Goal: Download file/media

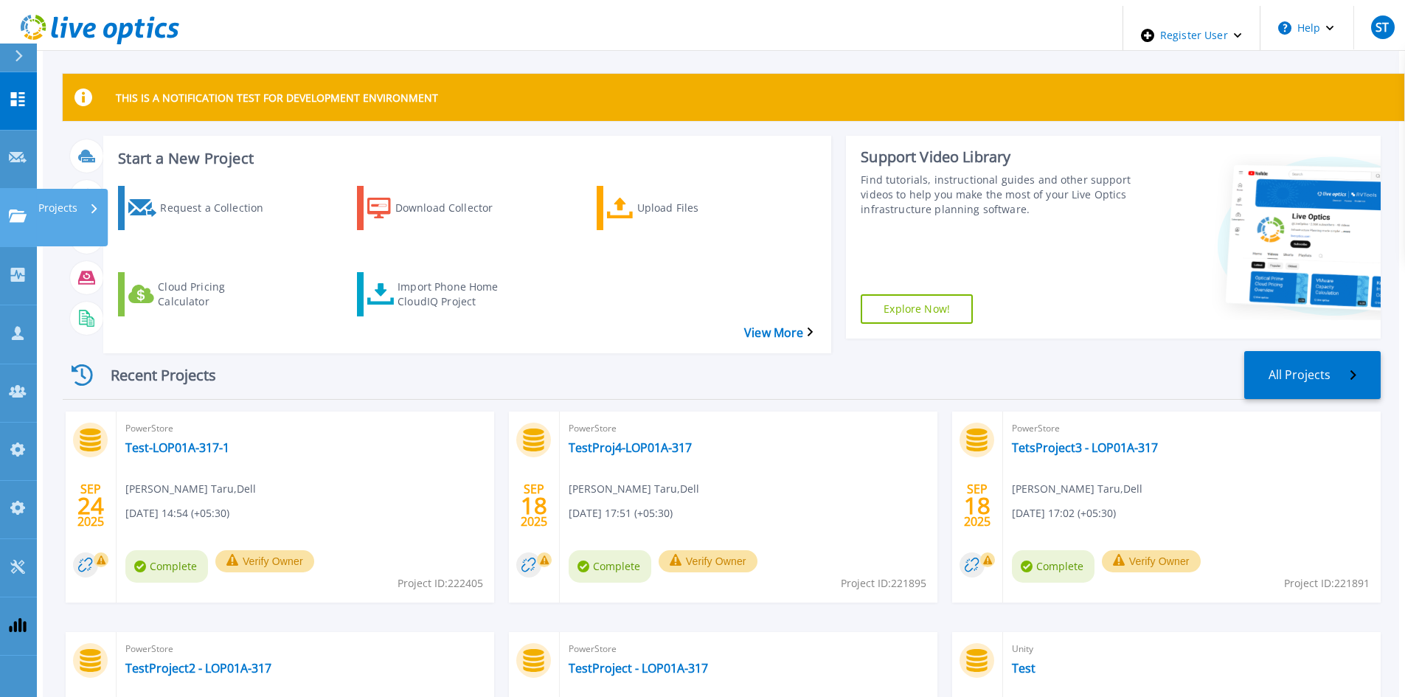
click at [26, 209] on icon at bounding box center [18, 215] width 18 height 13
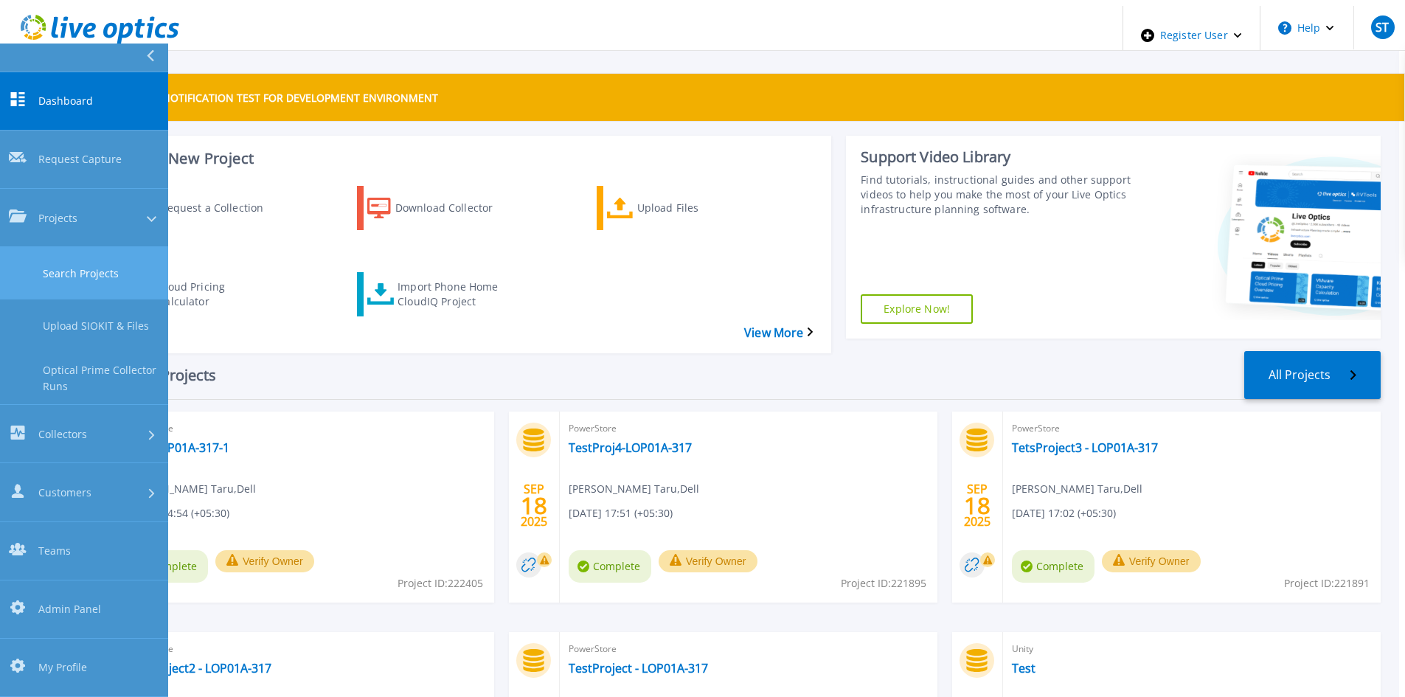
click at [69, 247] on link "Search Projects" at bounding box center [84, 273] width 168 height 52
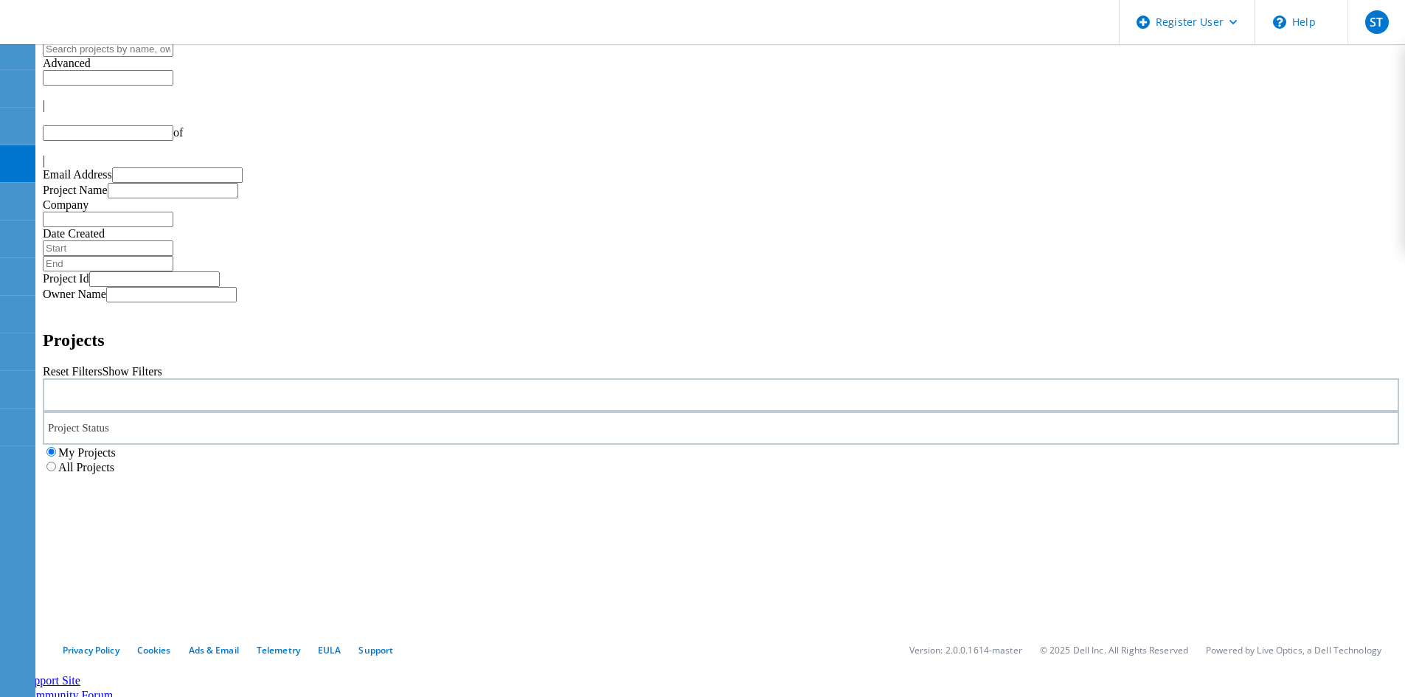
type input "1"
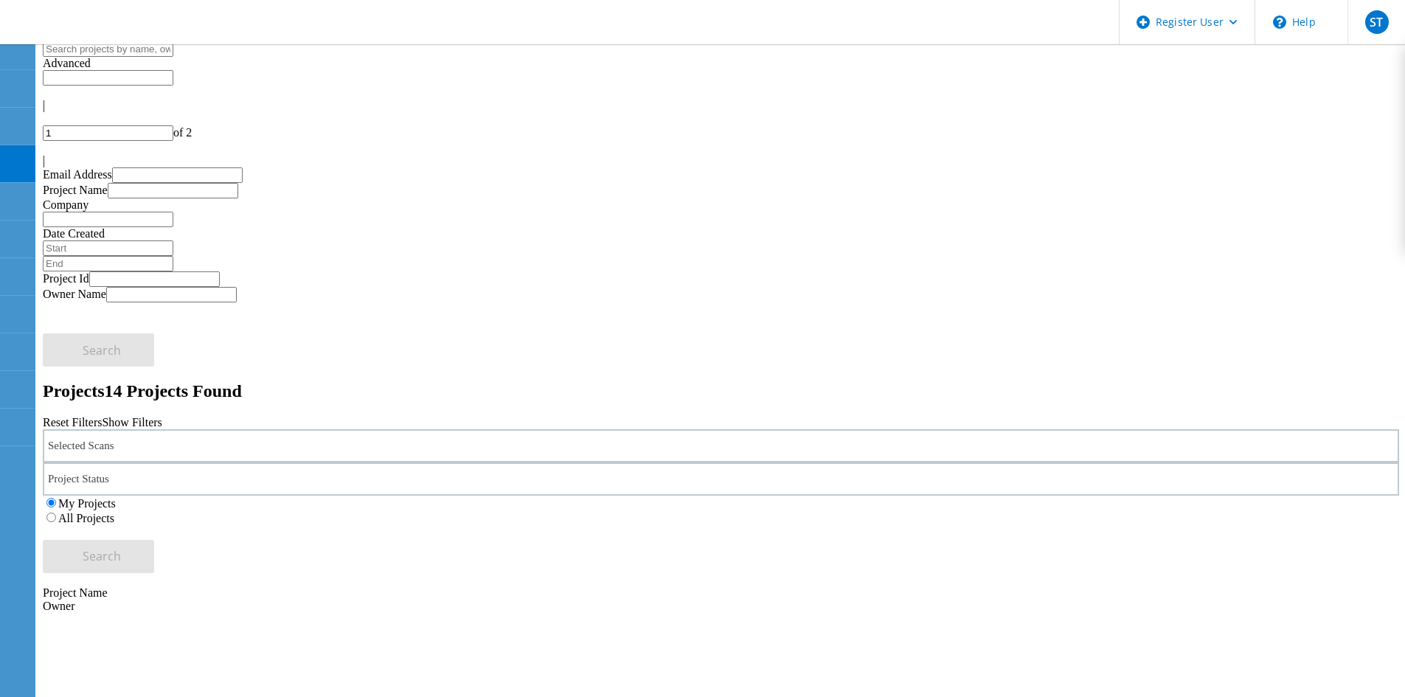
click at [390, 429] on div "Selected Scans" at bounding box center [721, 445] width 1356 height 33
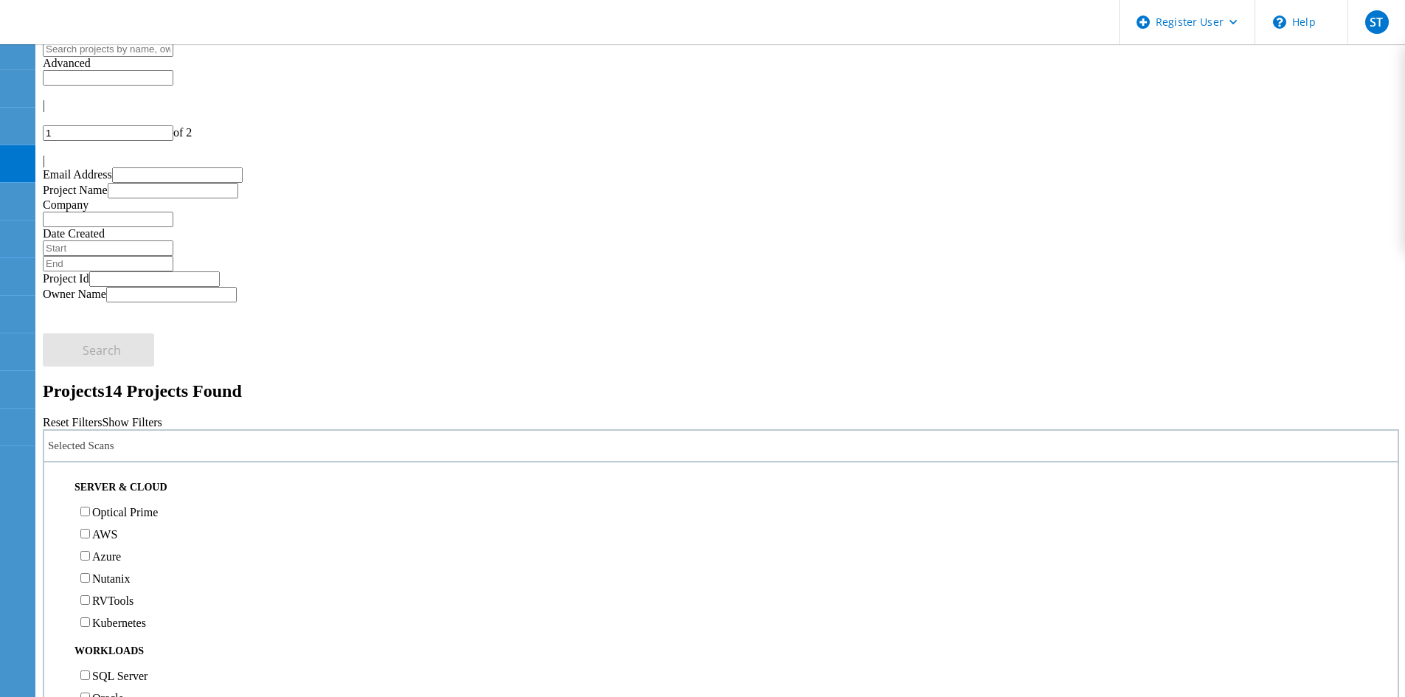
click at [114, 506] on label "Optical Prime" at bounding box center [125, 512] width 66 height 13
click at [90, 507] on input "Optical Prime" at bounding box center [85, 512] width 10 height 10
click at [154, 540] on button "Search" at bounding box center [98, 556] width 111 height 33
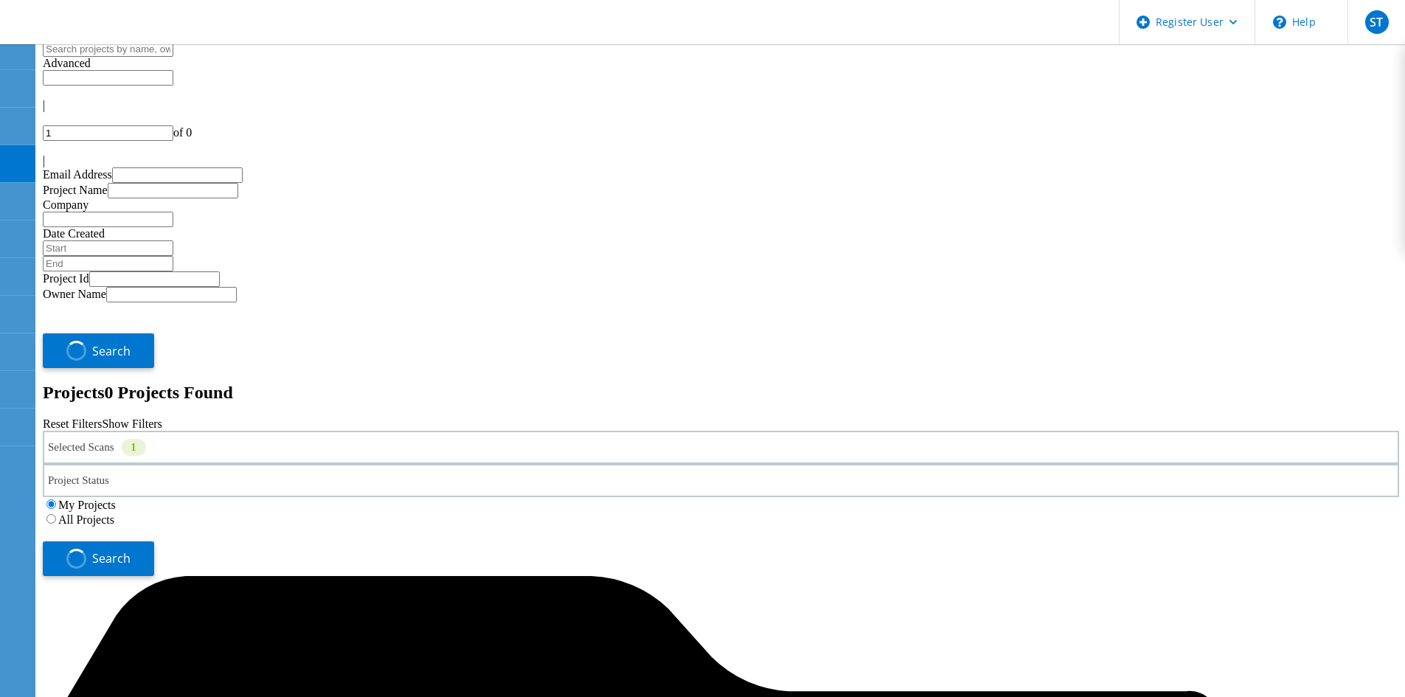
click at [114, 513] on label "All Projects" at bounding box center [86, 519] width 56 height 13
click at [56, 514] on input "All Projects" at bounding box center [51, 519] width 10 height 10
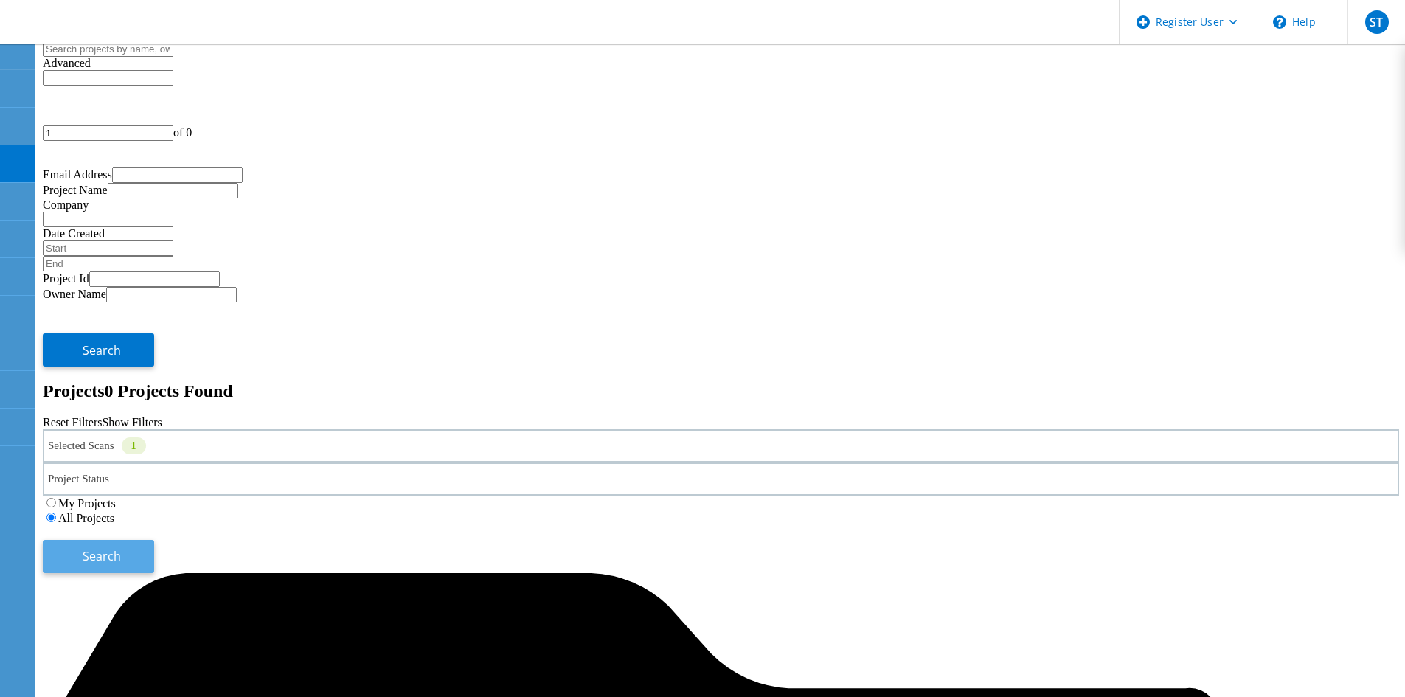
click at [121, 548] on span "Search" at bounding box center [102, 556] width 38 height 16
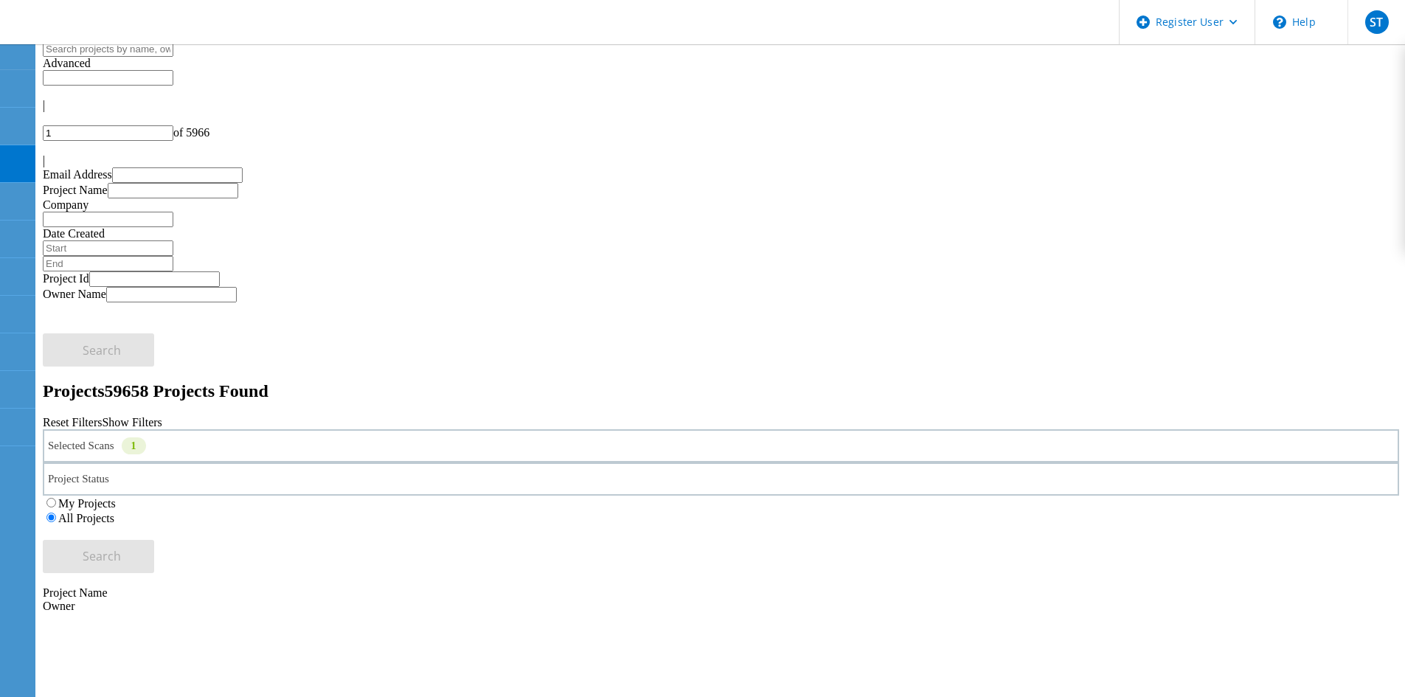
click at [1043, 381] on div "Projects 59658 Projects Found Reset Filters Show Filters" at bounding box center [721, 405] width 1356 height 48
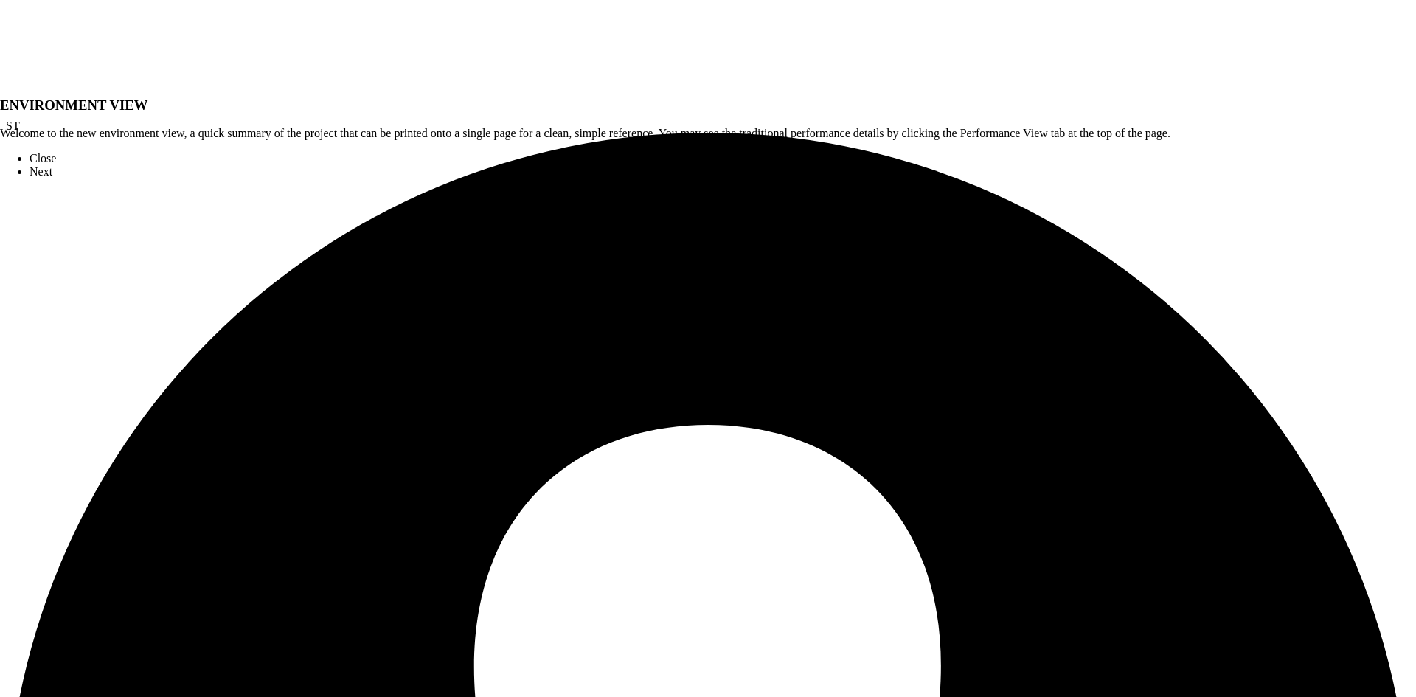
click at [56, 164] on link "Close" at bounding box center [42, 158] width 27 height 13
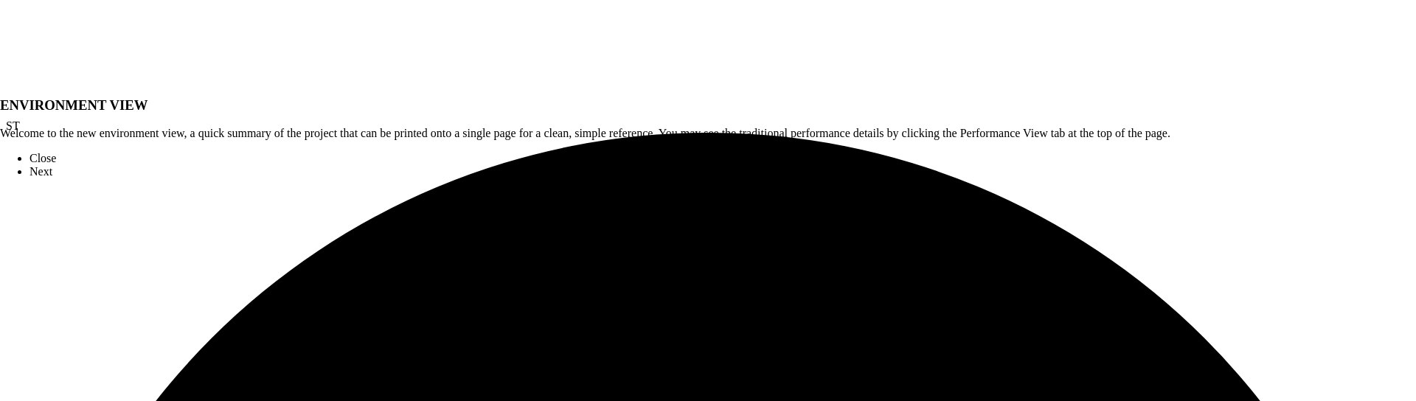
scroll to position [221, 0]
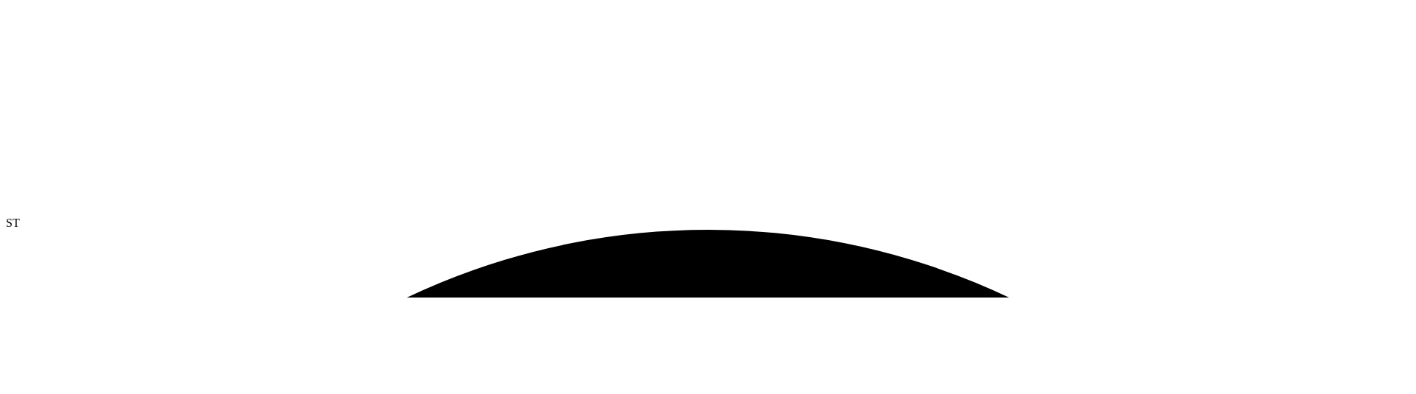
scroll to position [664, 0]
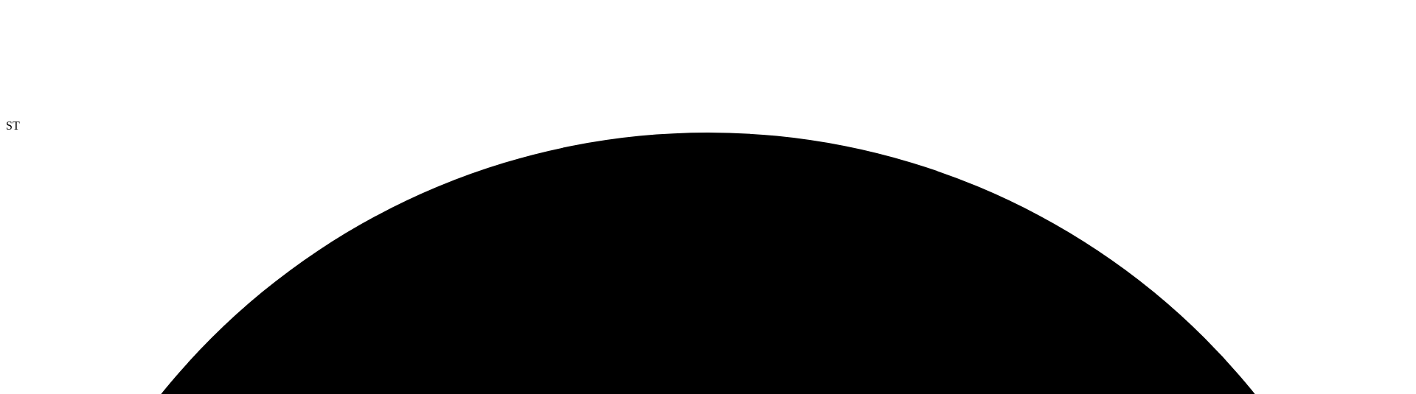
scroll to position [717, 0]
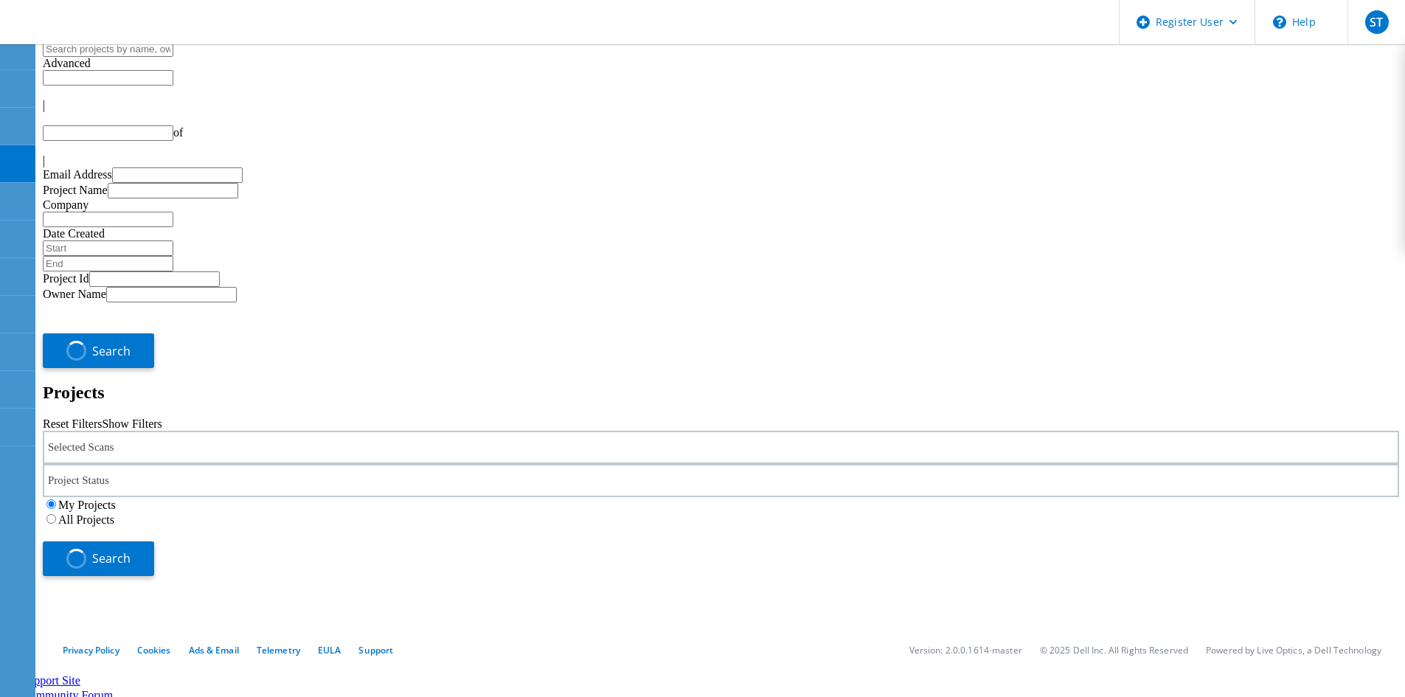
type input "1"
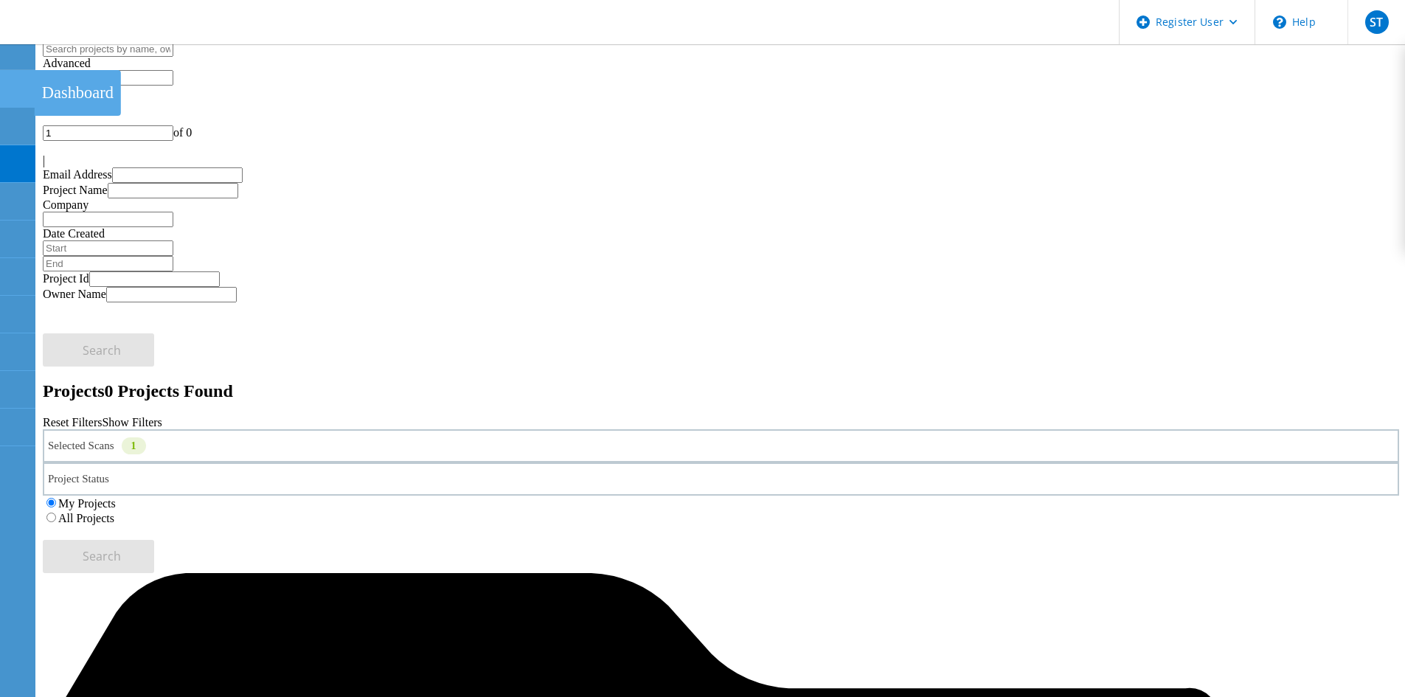
click at [8, 82] on use at bounding box center [8, 82] width 0 height 0
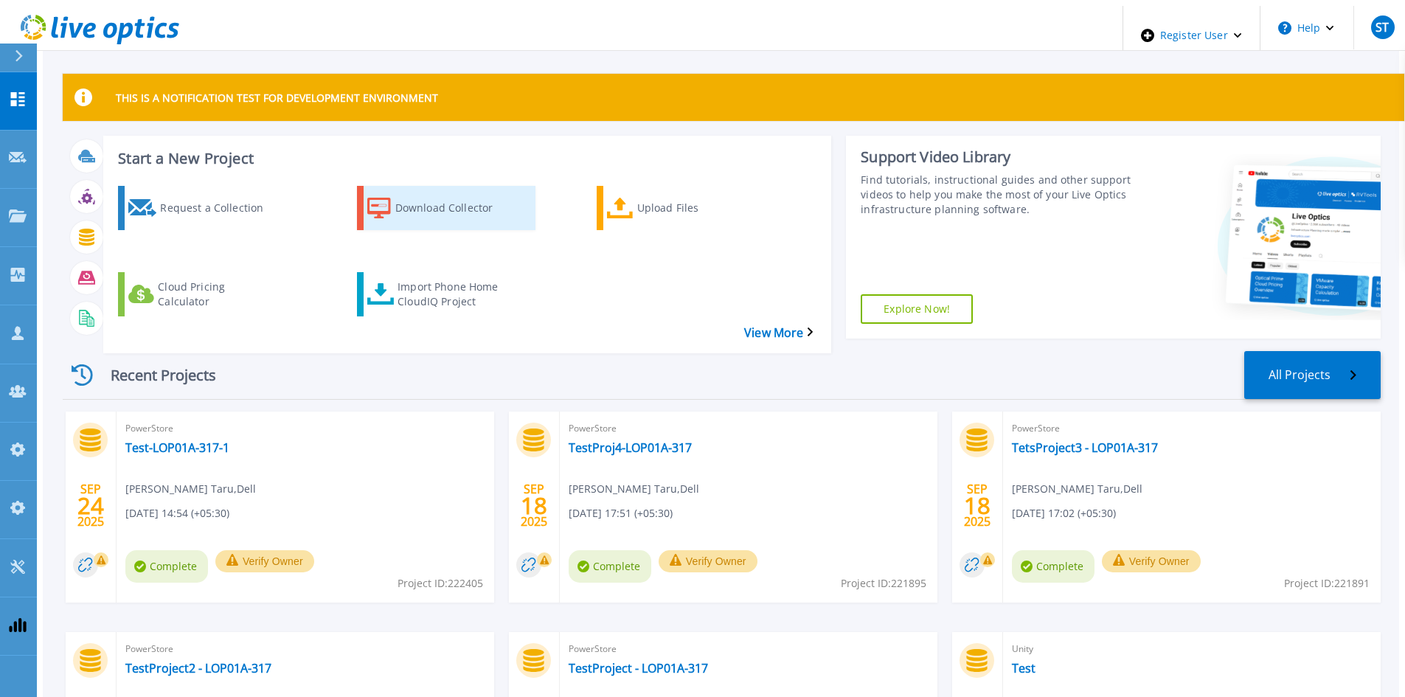
click at [416, 189] on div "Download Collector" at bounding box center [454, 207] width 118 height 37
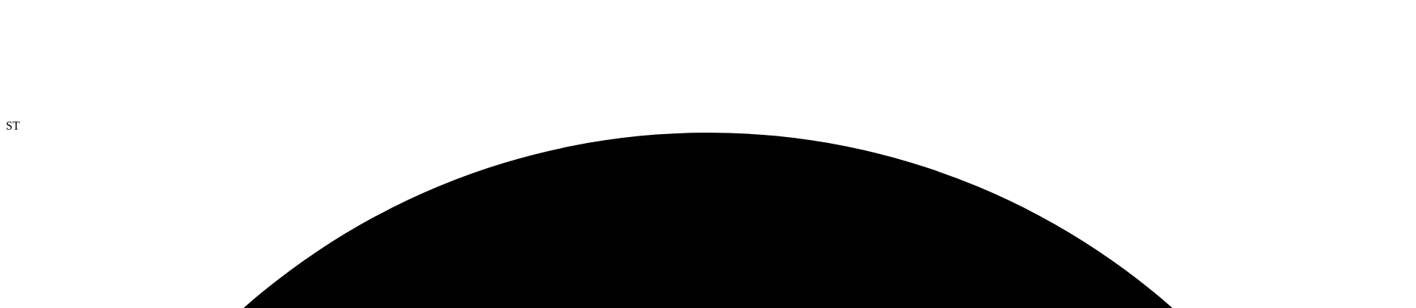
scroll to position [74, 0]
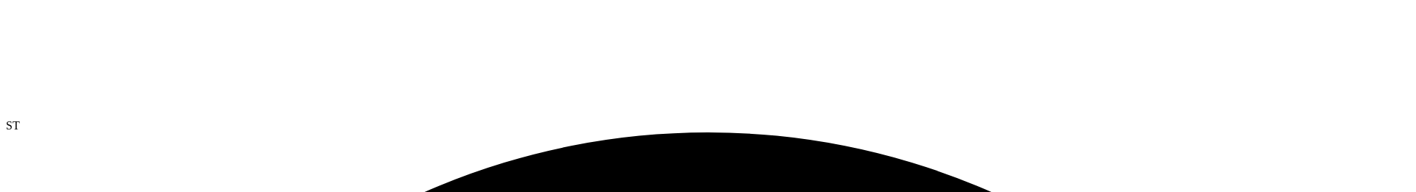
scroll to position [74, 0]
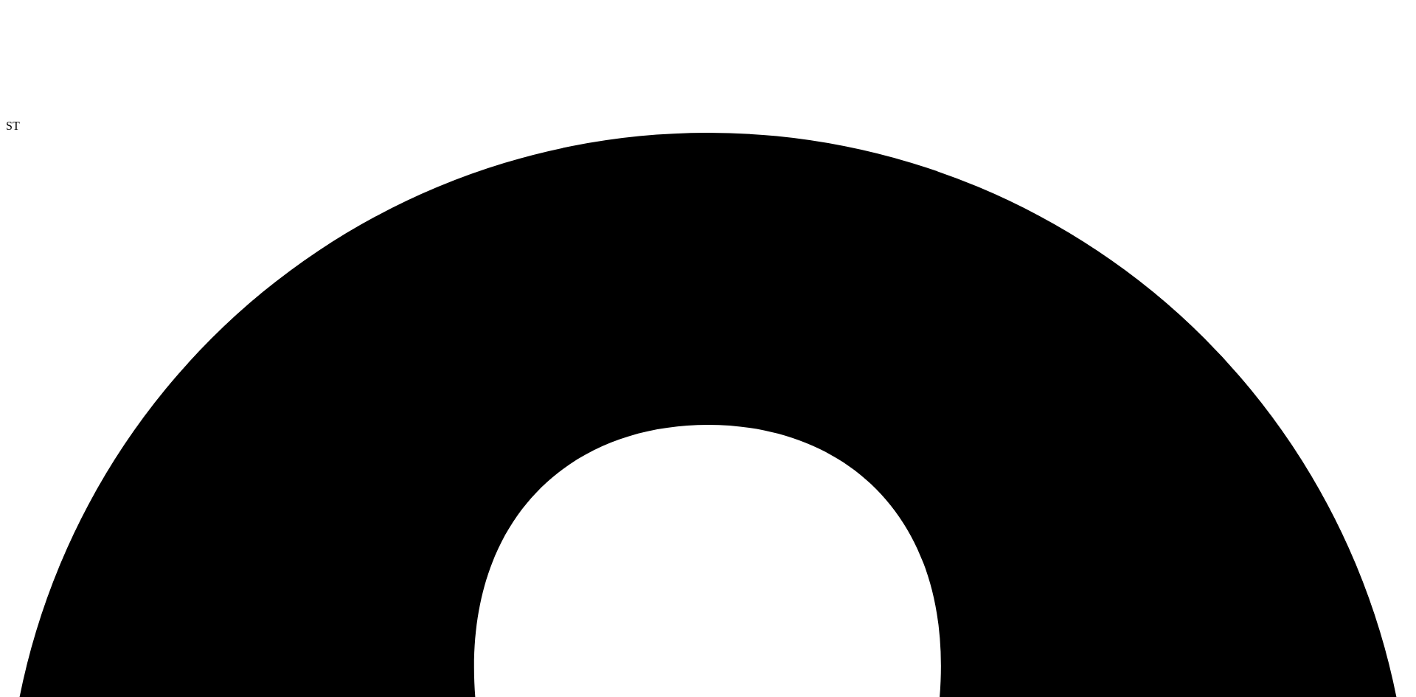
scroll to position [0, 0]
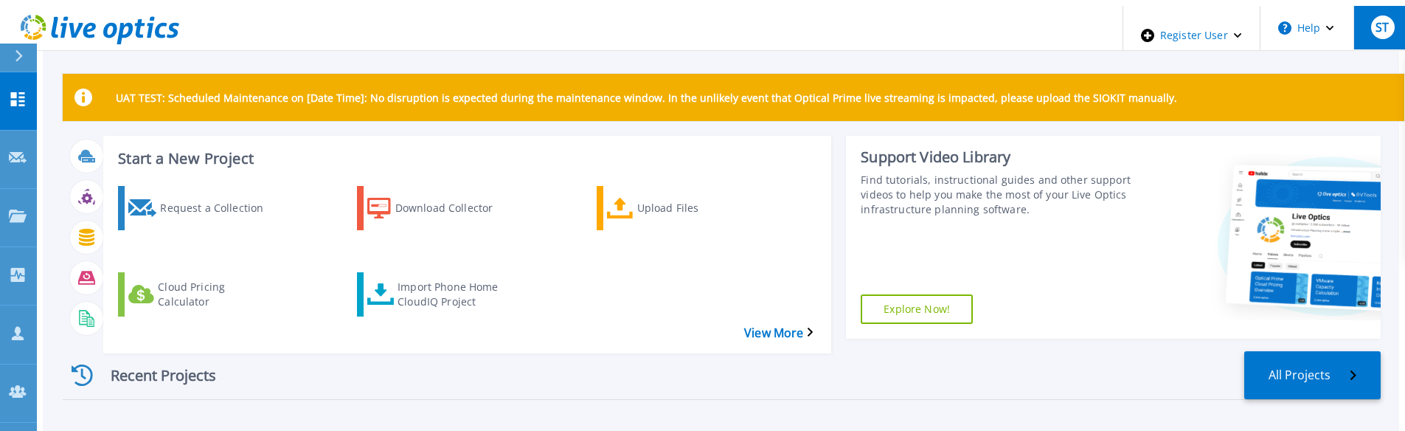
click at [1371, 29] on div "ST" at bounding box center [1383, 27] width 24 height 24
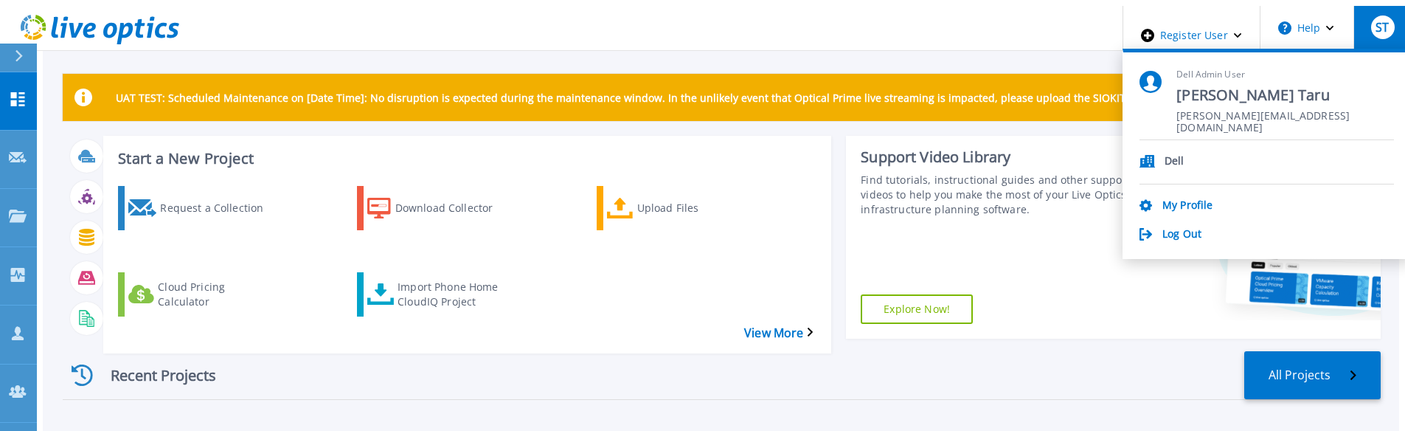
click at [998, 56] on div "UAT TEST: Scheduled Maintenance on [Date Time]: No disruption is expected durin…" at bounding box center [721, 295] width 1356 height 578
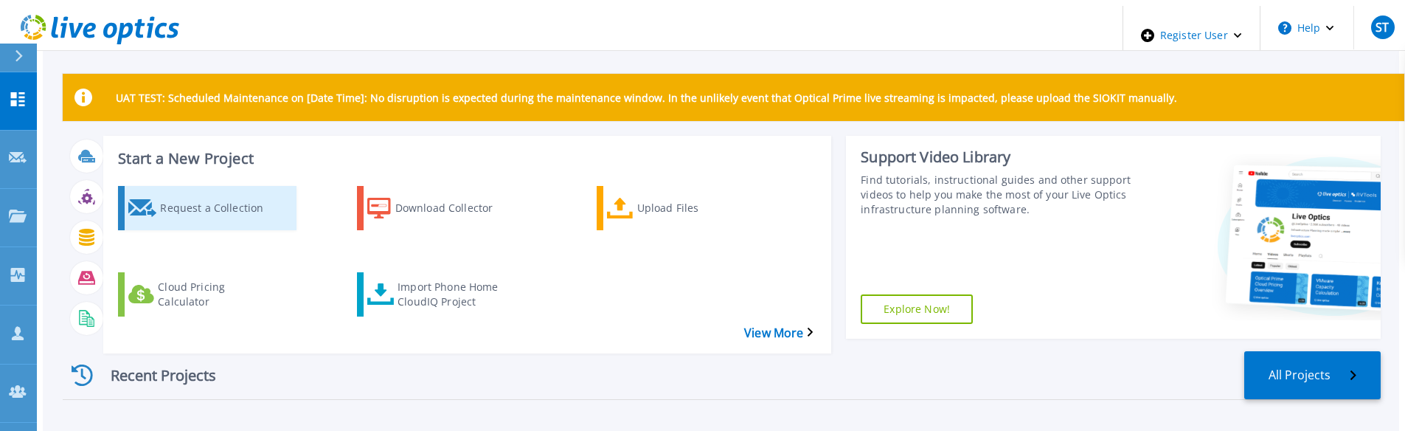
click at [217, 198] on div "Request a Collection" at bounding box center [219, 207] width 118 height 37
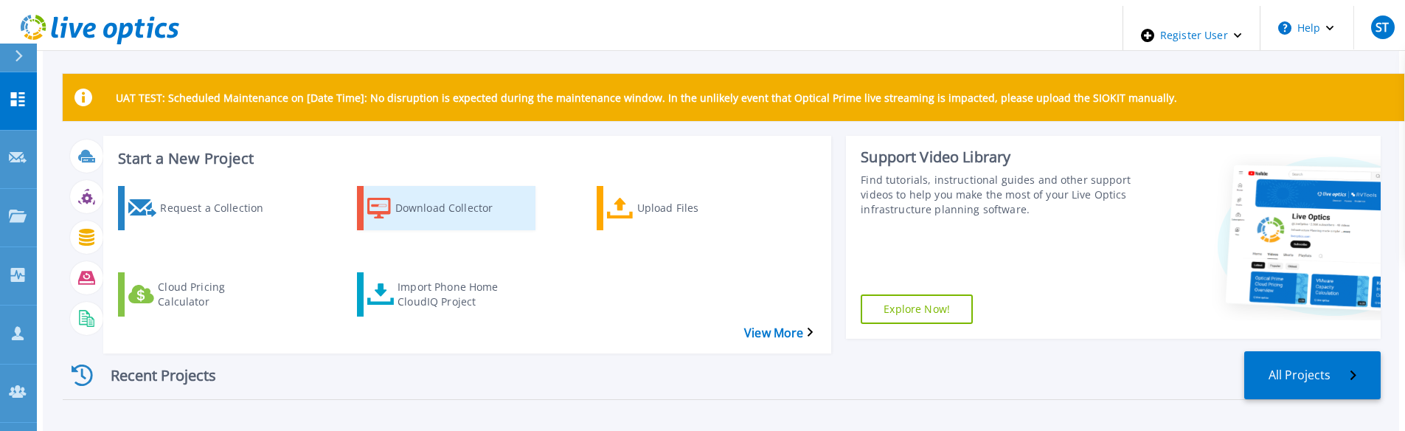
click at [424, 198] on div "Download Collector" at bounding box center [454, 207] width 118 height 37
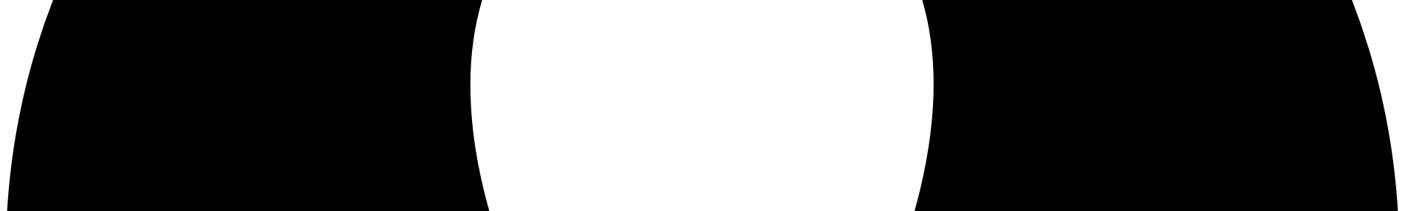
scroll to position [422, 0]
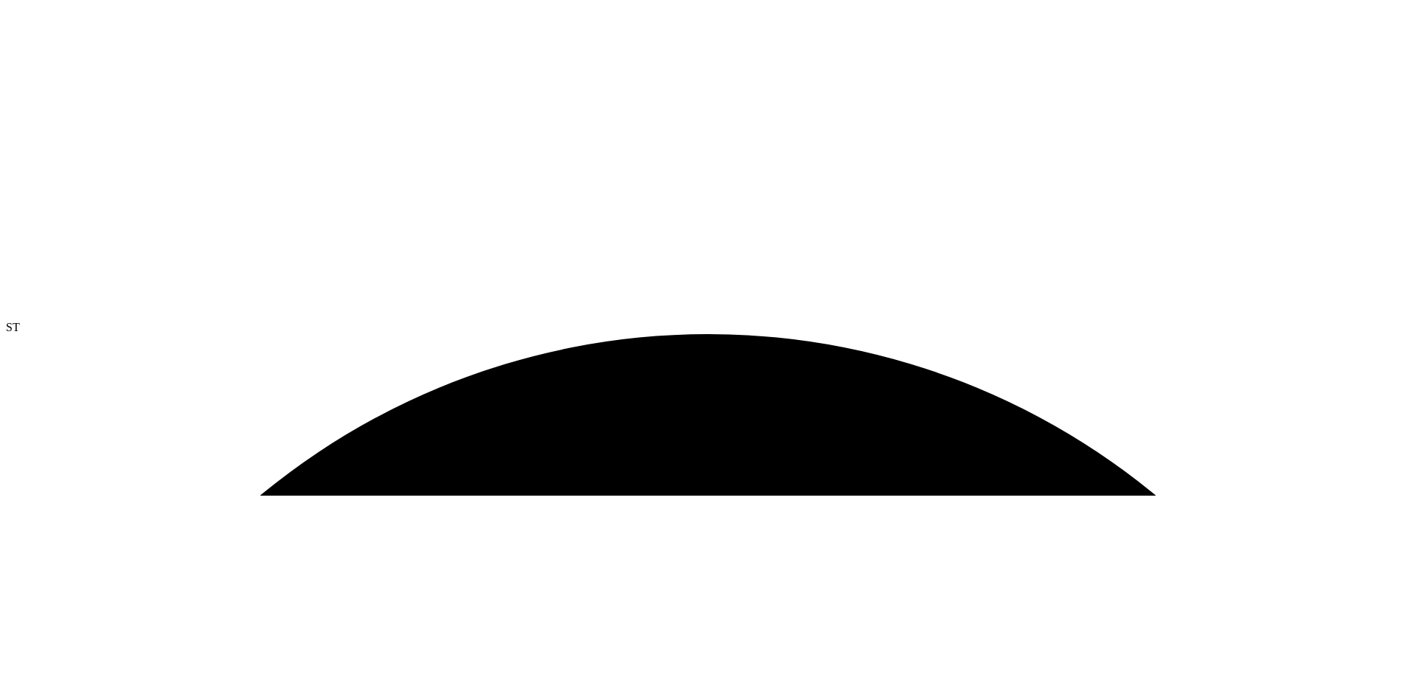
scroll to position [295, 0]
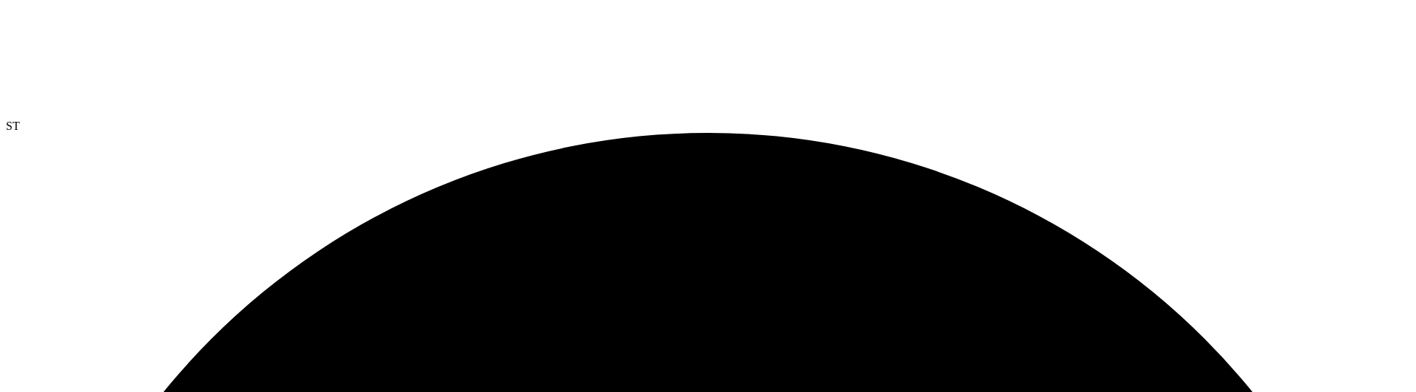
scroll to position [573, 0]
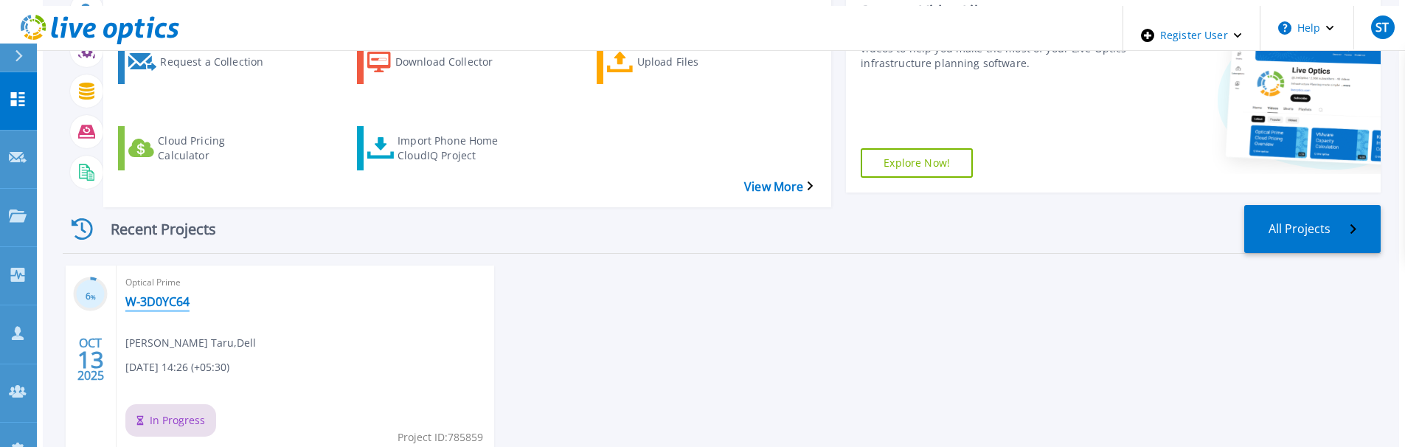
scroll to position [147, 0]
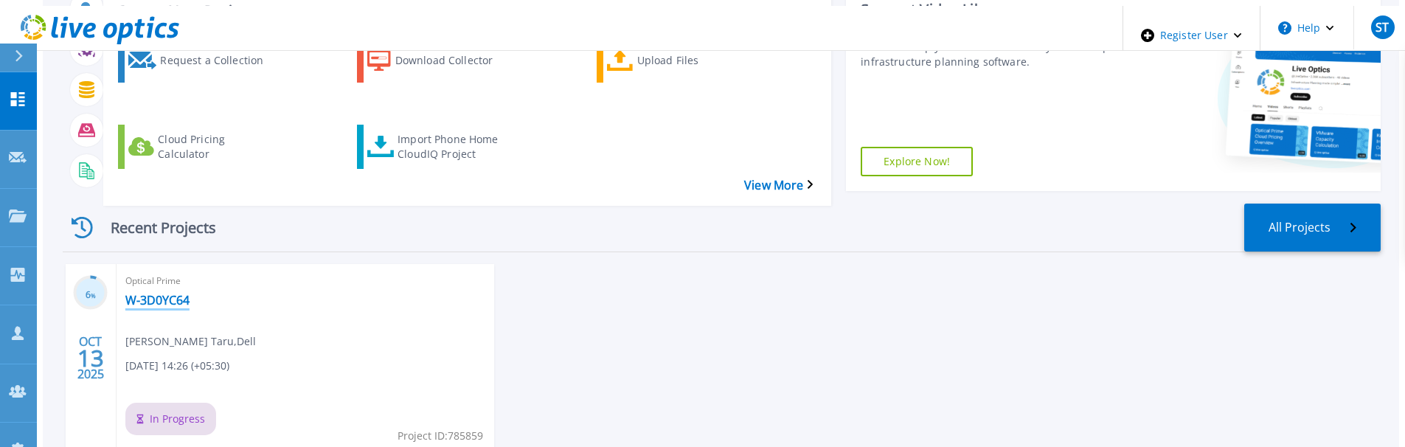
click at [145, 293] on link "W-3D0YC64" at bounding box center [157, 300] width 64 height 15
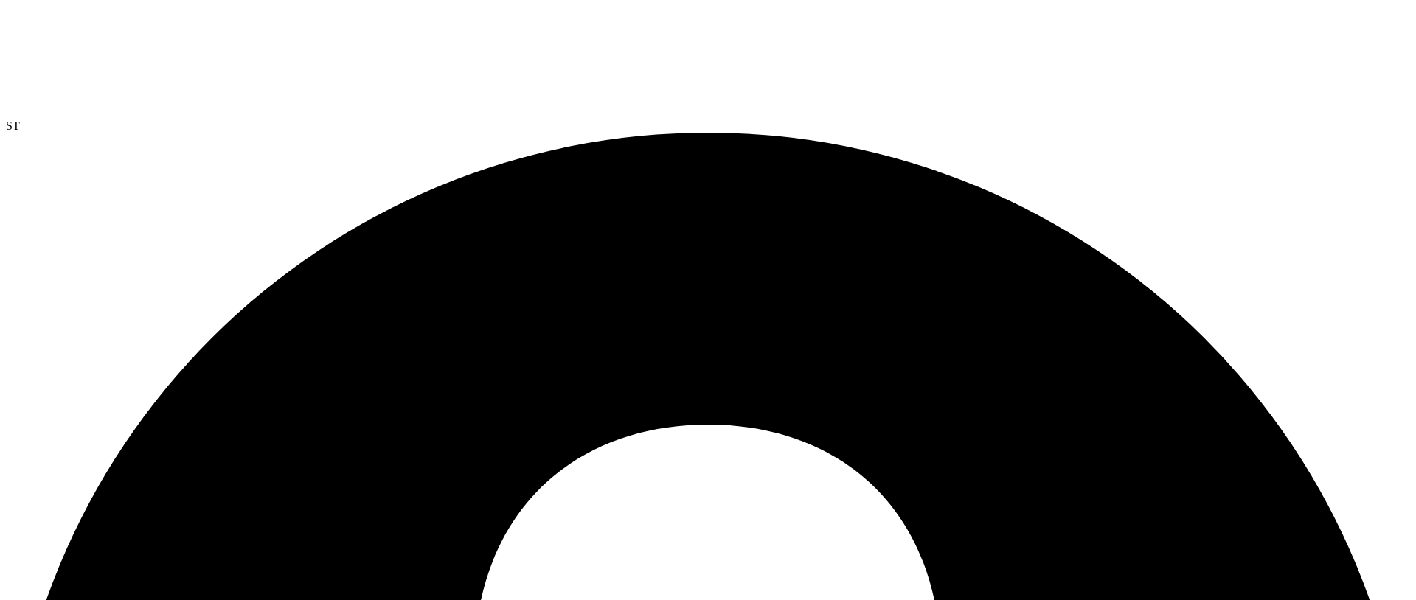
scroll to position [217, 0]
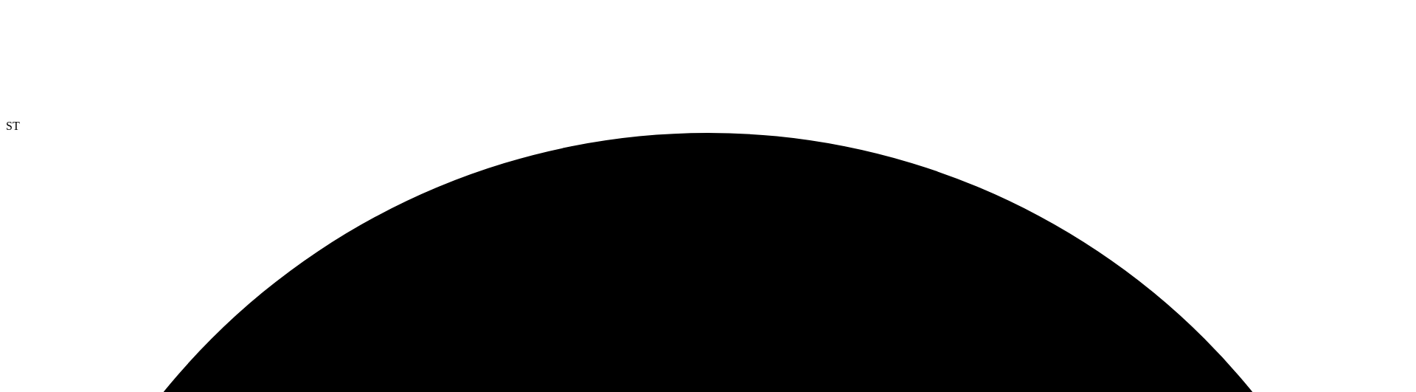
drag, startPoint x: 62, startPoint y: 104, endPoint x: 1385, endPoint y: 153, distance: 1324.5
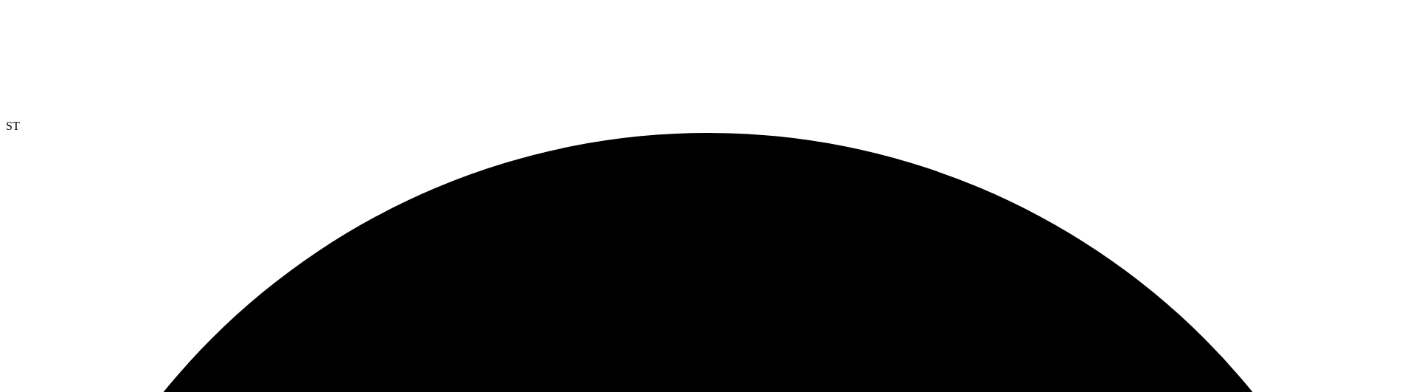
drag, startPoint x: 55, startPoint y: 106, endPoint x: 1397, endPoint y: 153, distance: 1343.5
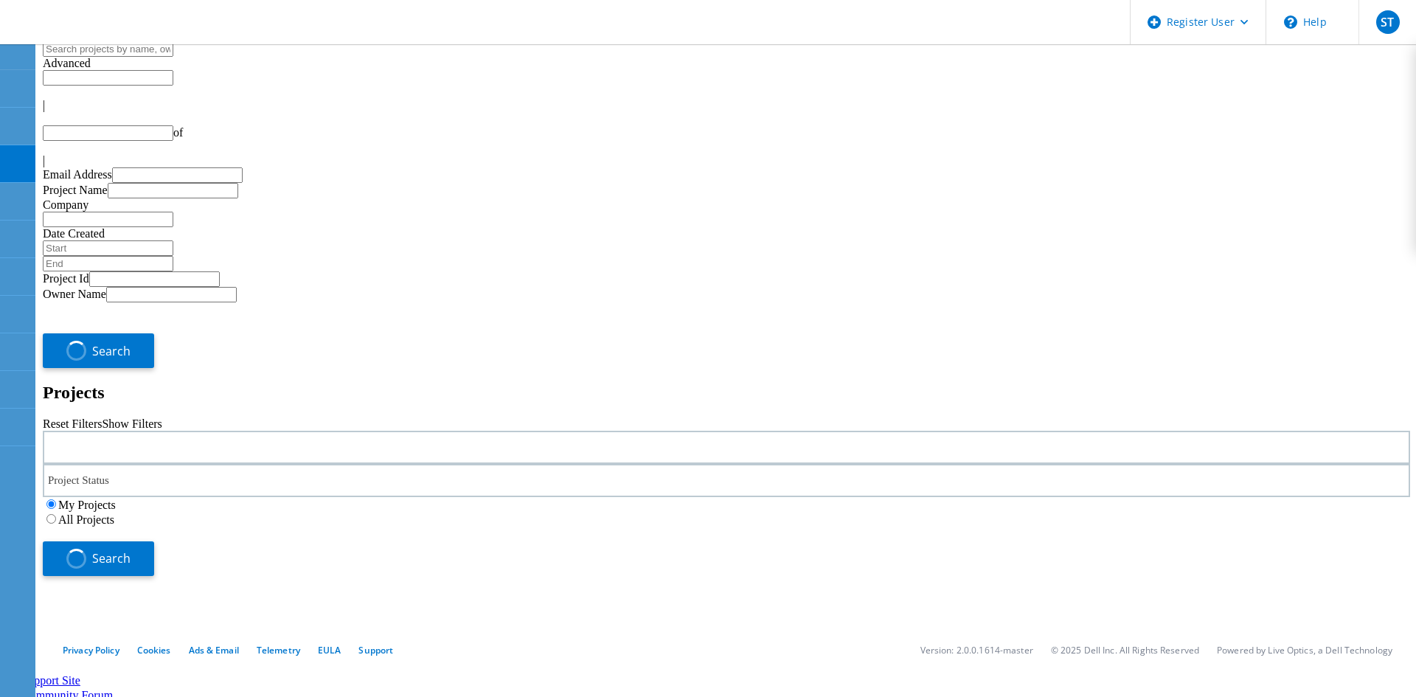
type input "1"
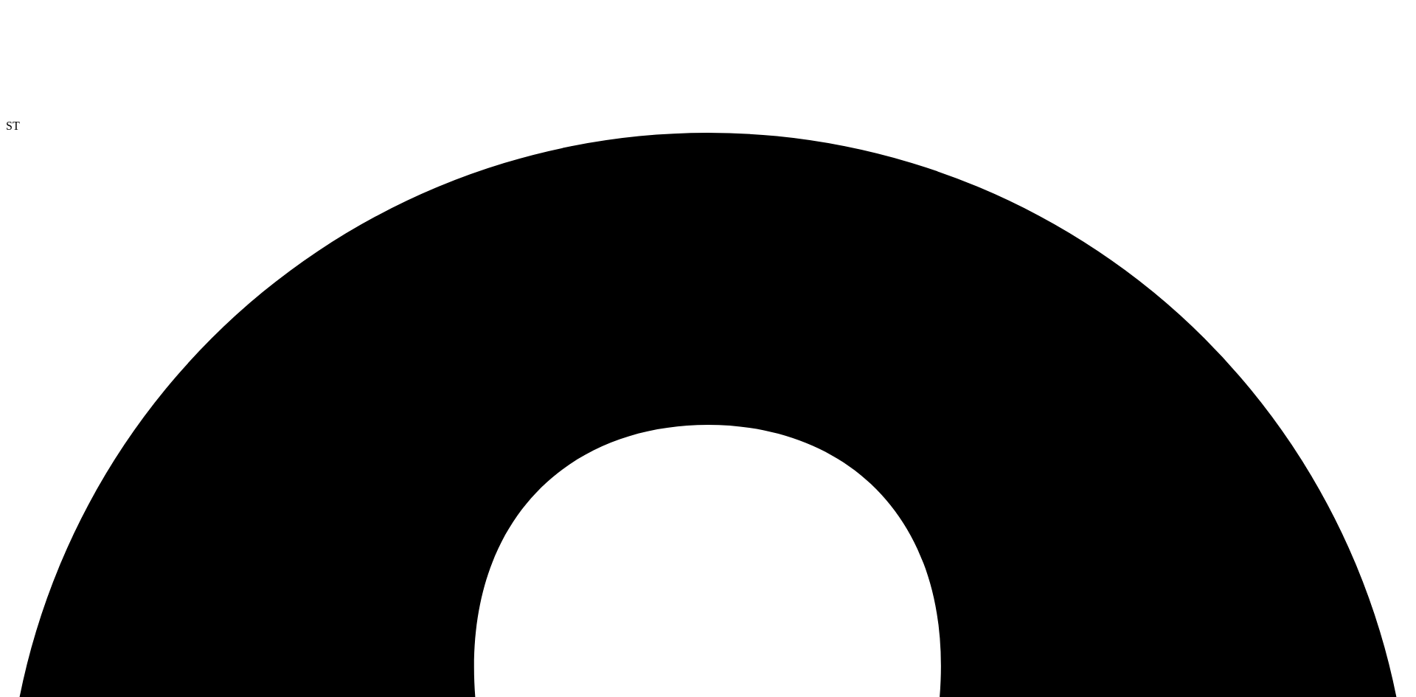
drag, startPoint x: 543, startPoint y: 133, endPoint x: 632, endPoint y: 499, distance: 376.3
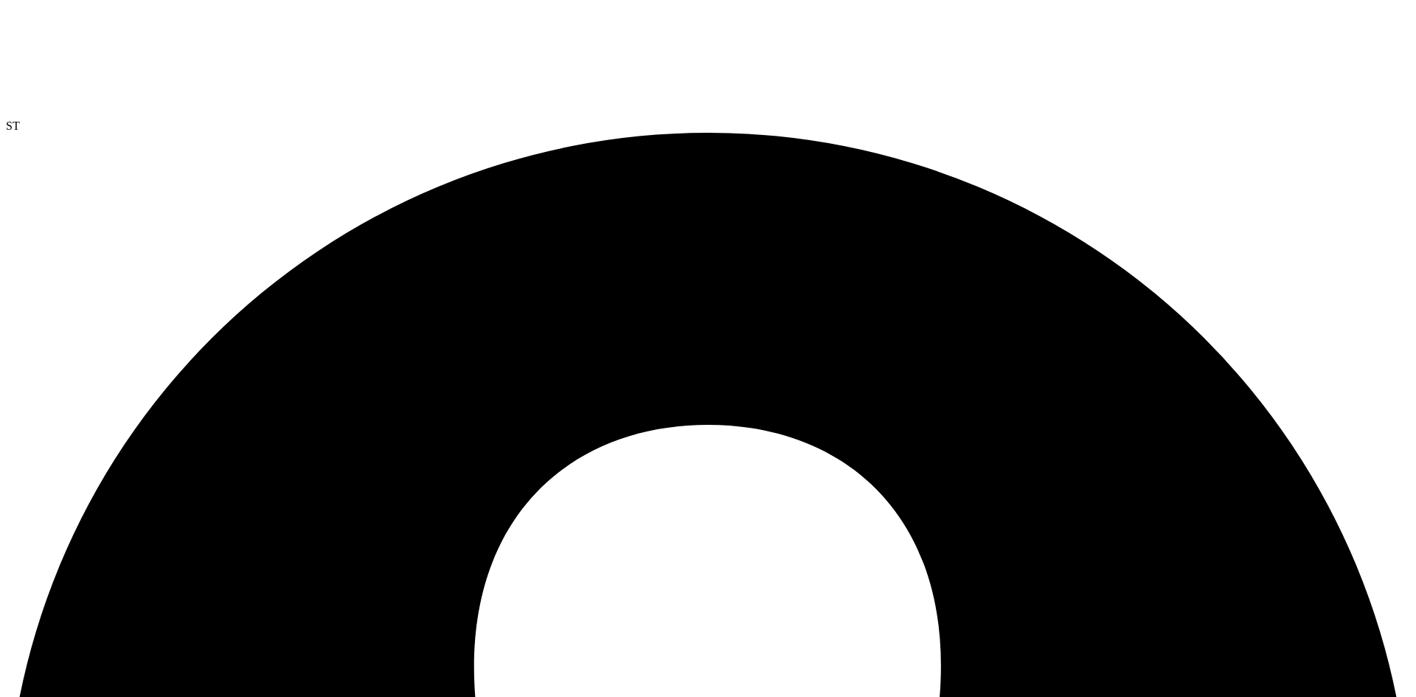
drag, startPoint x: 897, startPoint y: 179, endPoint x: 806, endPoint y: 181, distance: 91.4
